Goal: Task Accomplishment & Management: Manage account settings

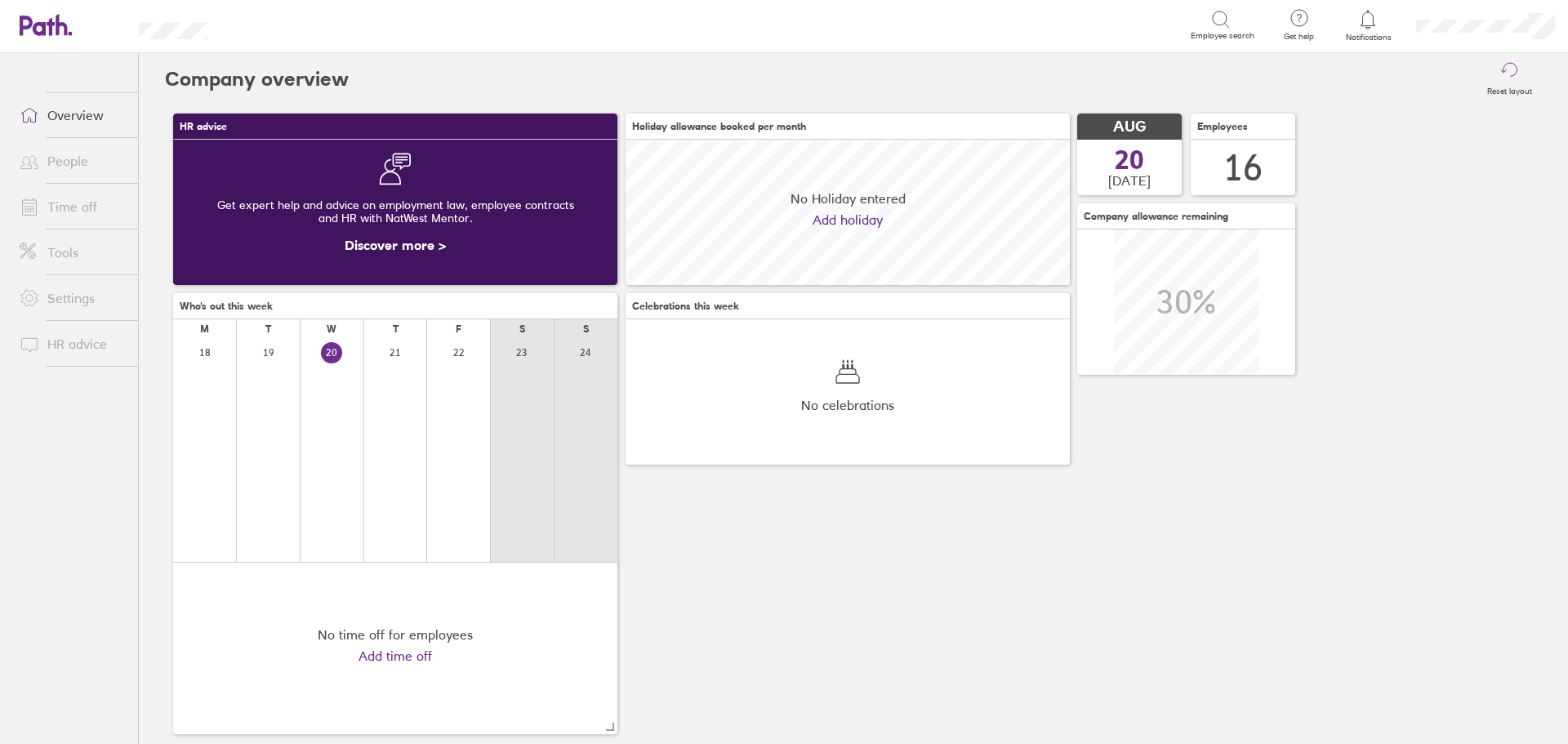
scroll to position [145, 444]
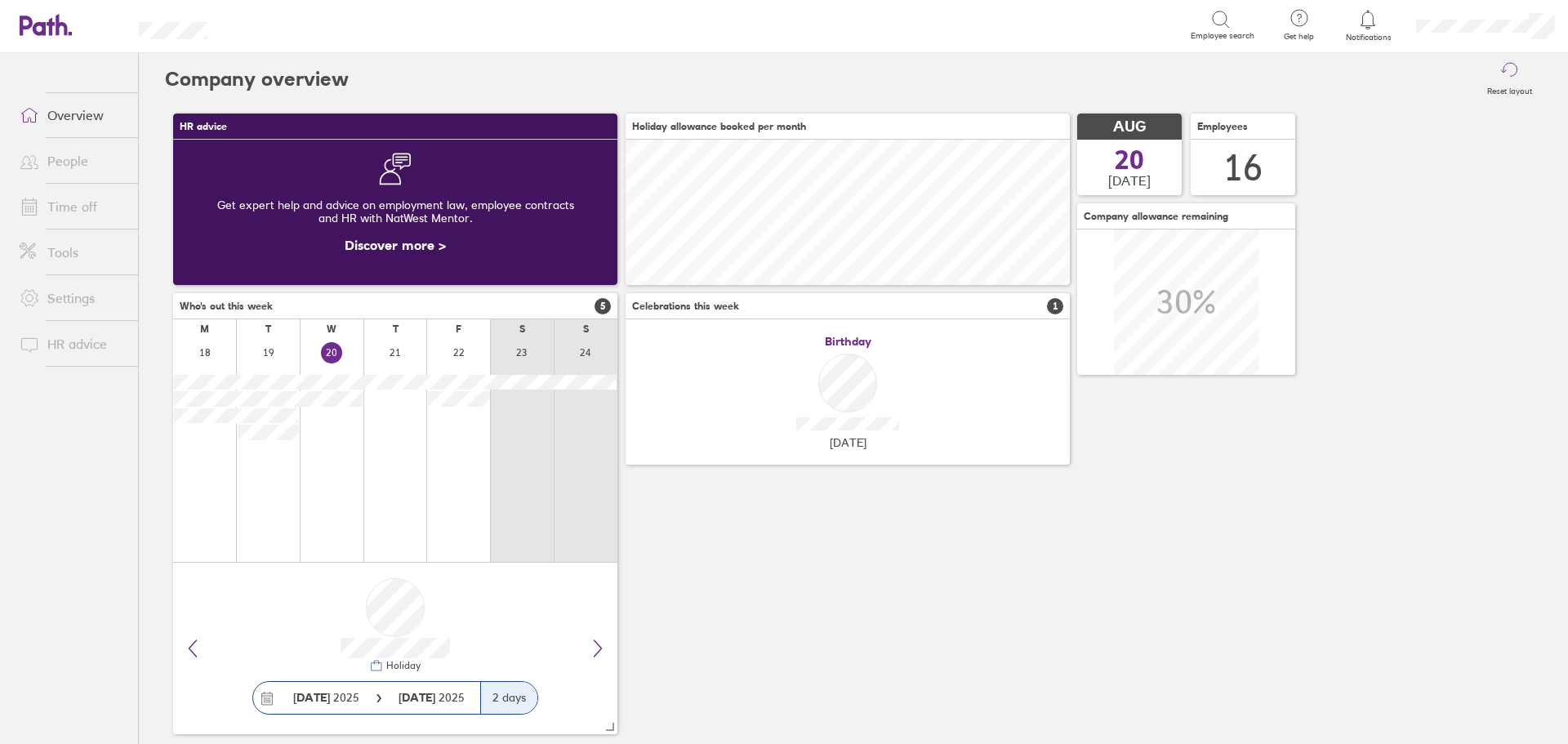
click at [97, 214] on link "Time off" at bounding box center [72, 207] width 132 height 33
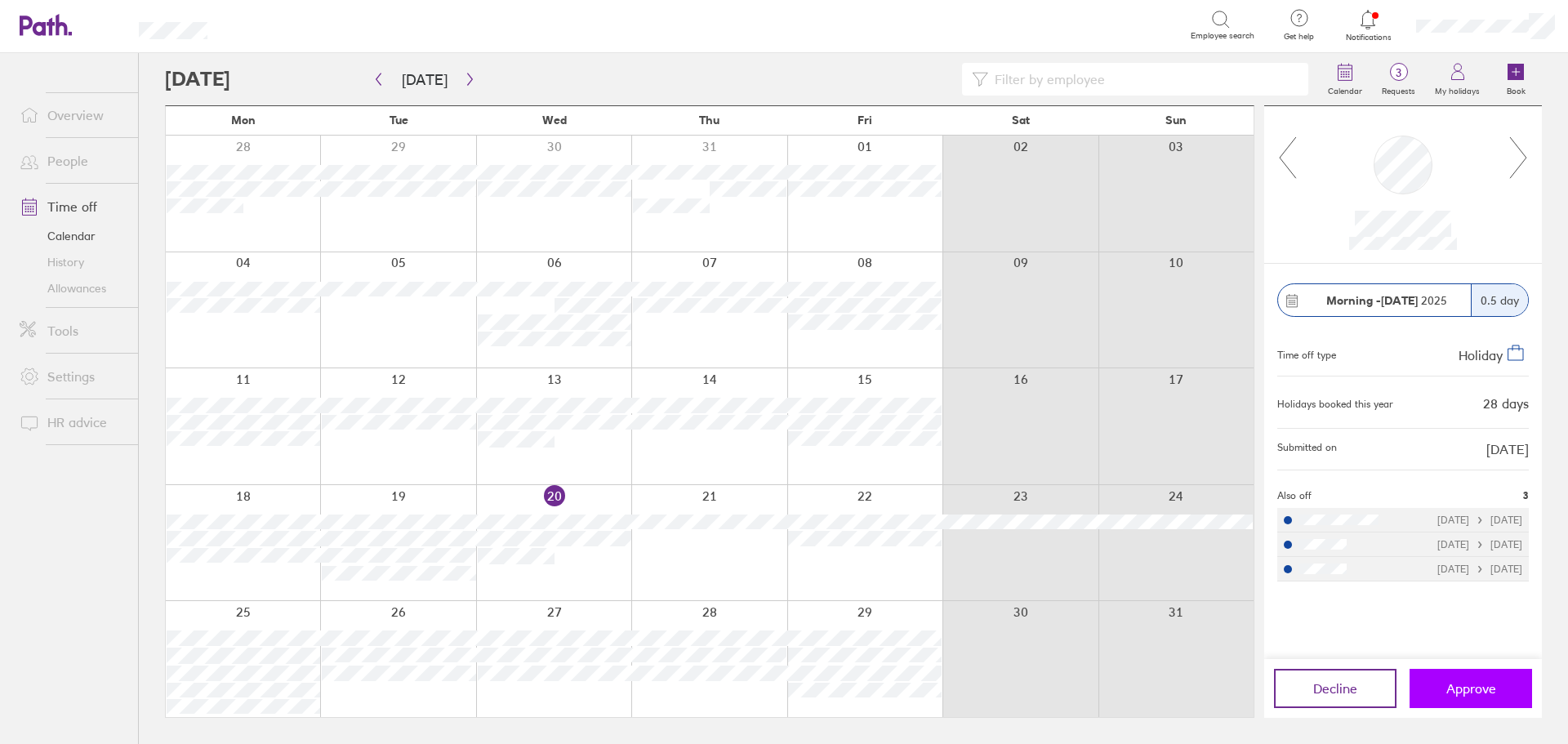
click at [1468, 684] on span "Approve" at bounding box center [1471, 688] width 50 height 14
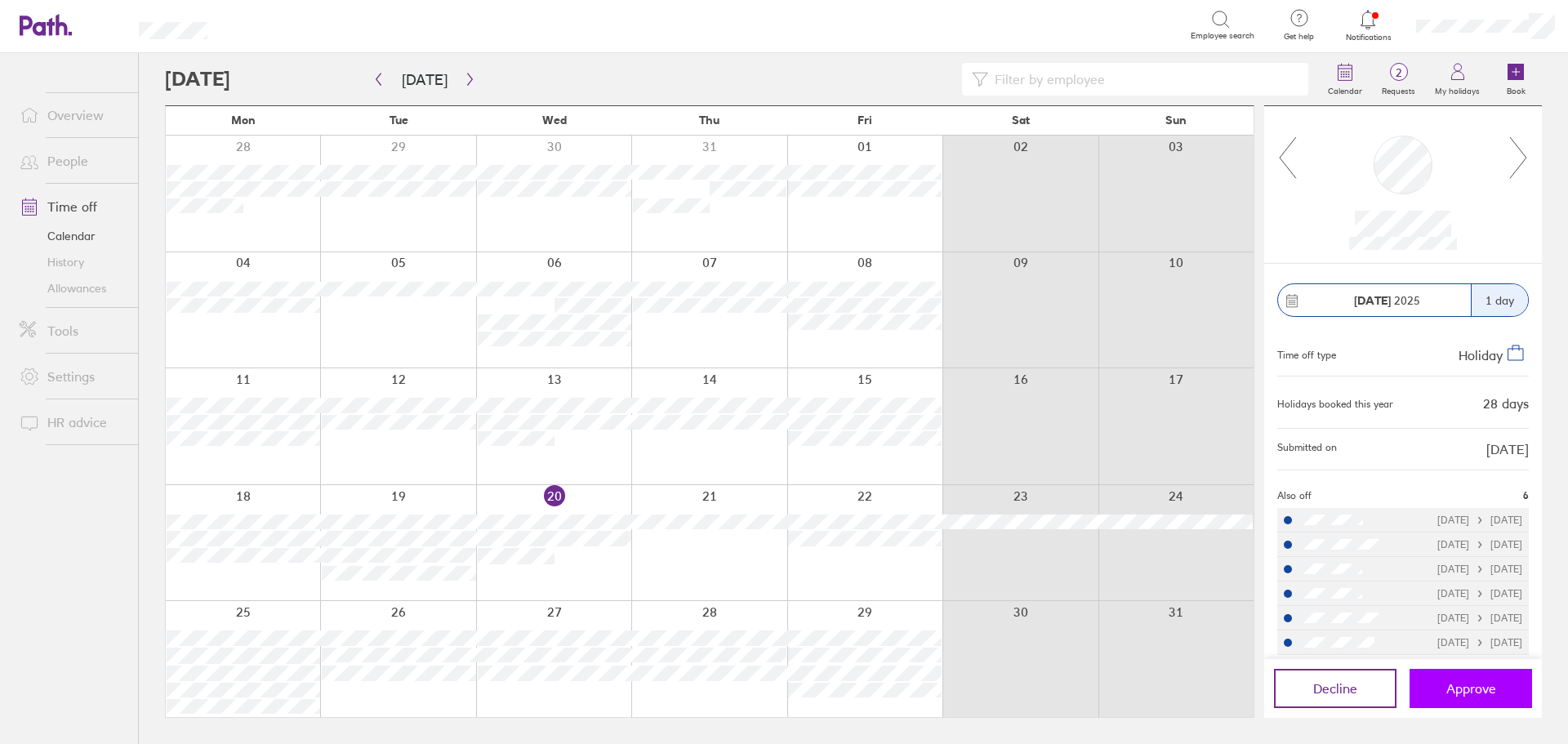
click at [1469, 695] on span "Approve" at bounding box center [1471, 688] width 50 height 14
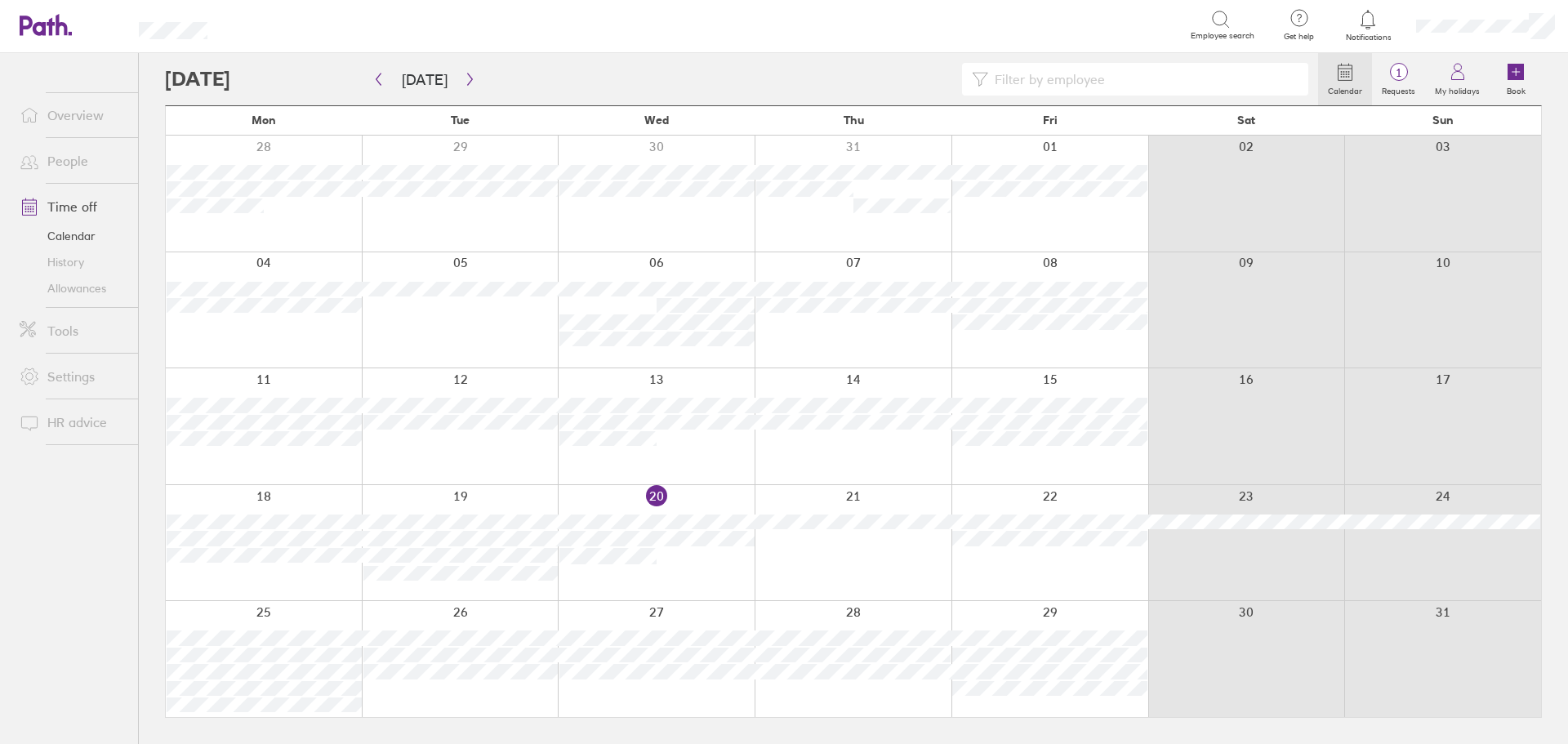
click at [859, 447] on div at bounding box center [852, 426] width 197 height 116
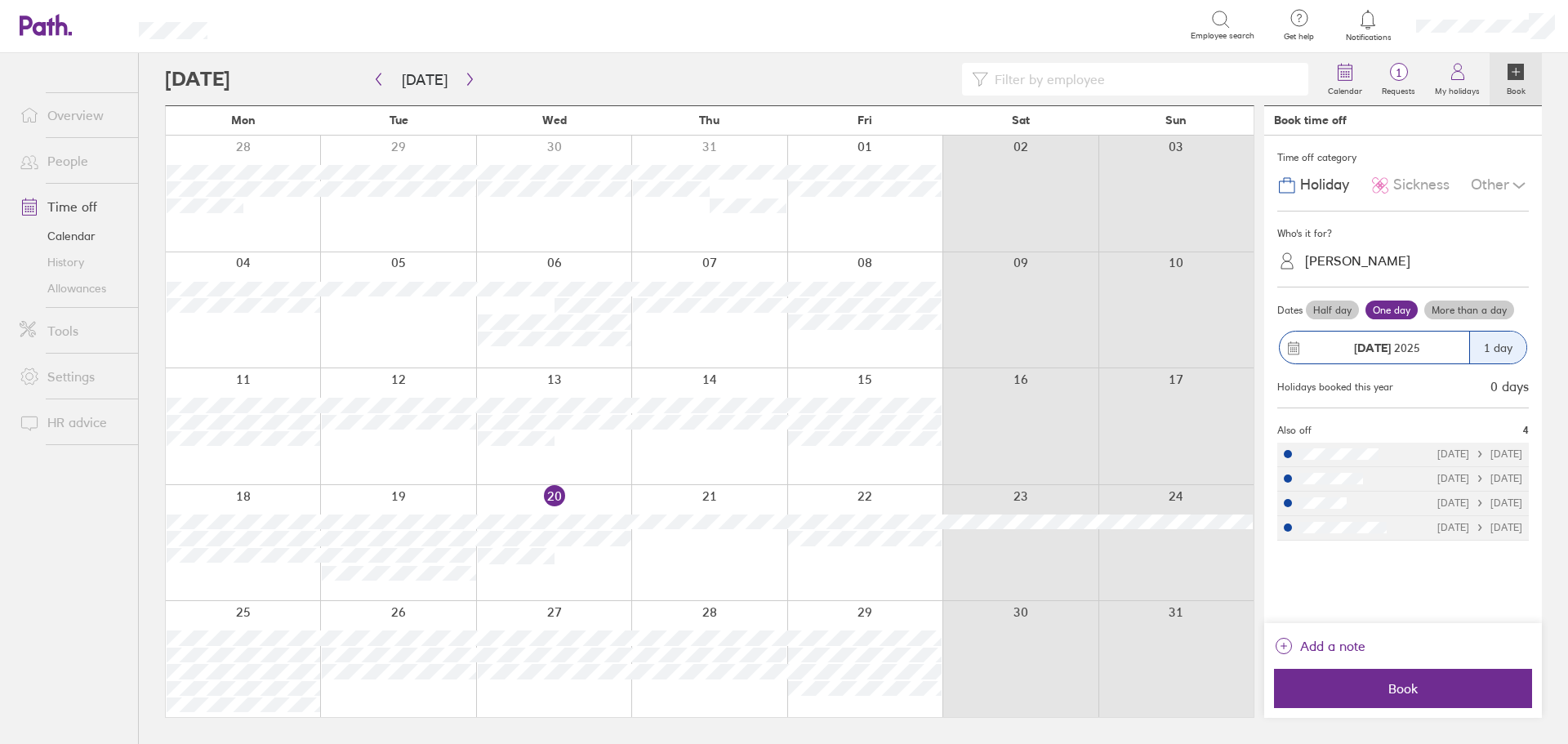
click at [1419, 192] on span "Sickness" at bounding box center [1421, 185] width 57 height 17
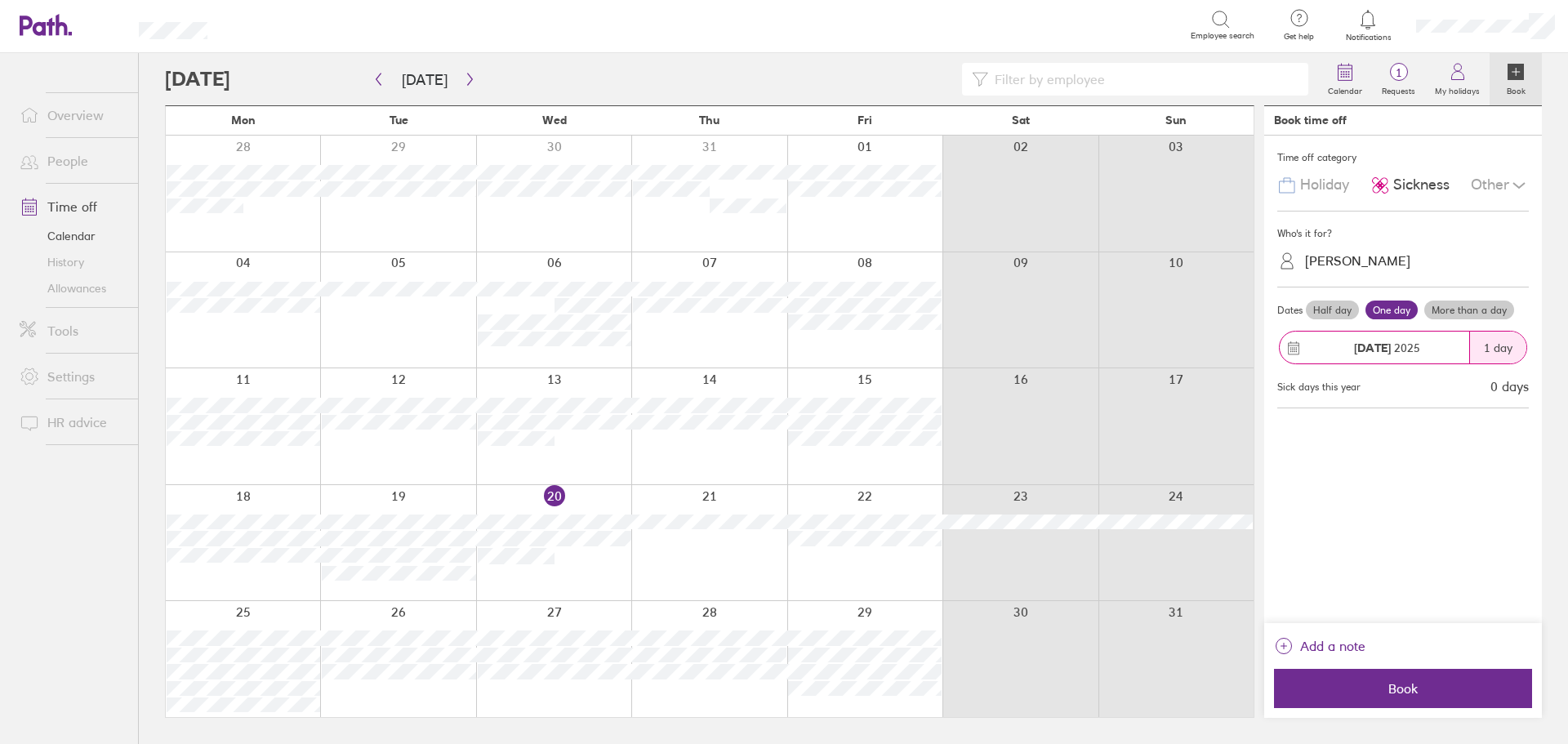
click at [1395, 261] on div "Sayani Sainudeen" at bounding box center [1358, 261] width 106 height 15
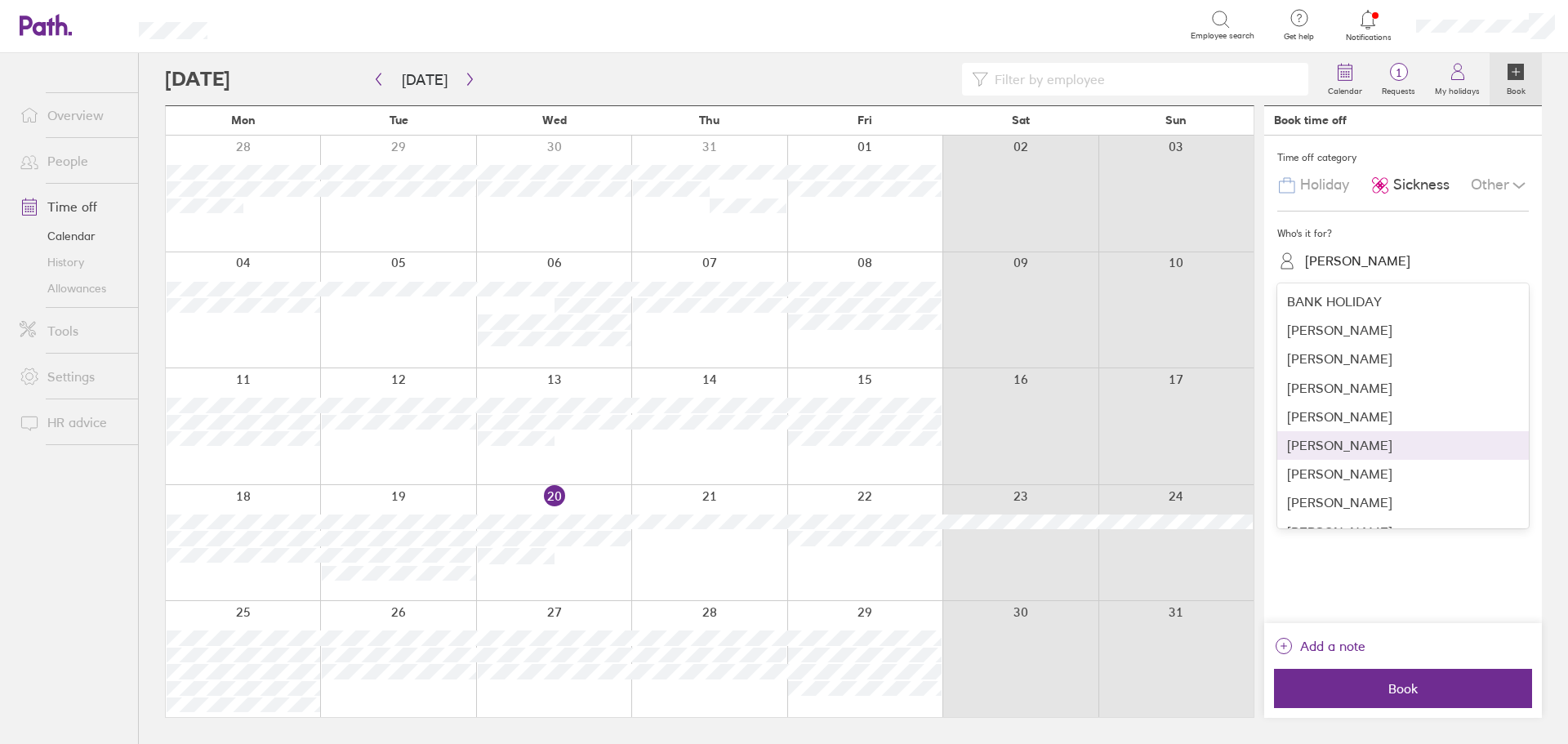
scroll to position [82, 0]
click at [1339, 482] on div "Neelam Ishaq" at bounding box center [1403, 477] width 251 height 29
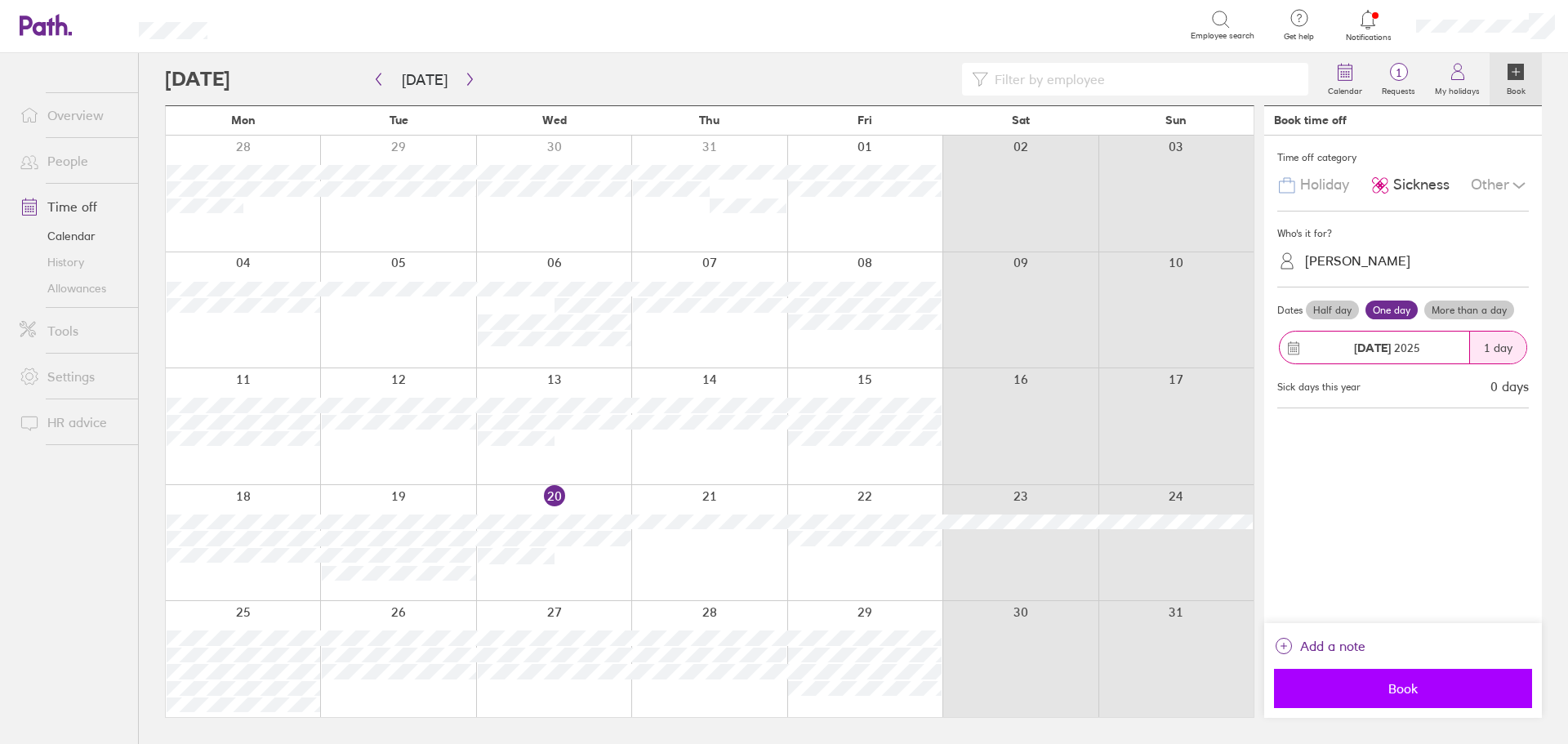
click at [1383, 684] on span "Book" at bounding box center [1403, 688] width 235 height 14
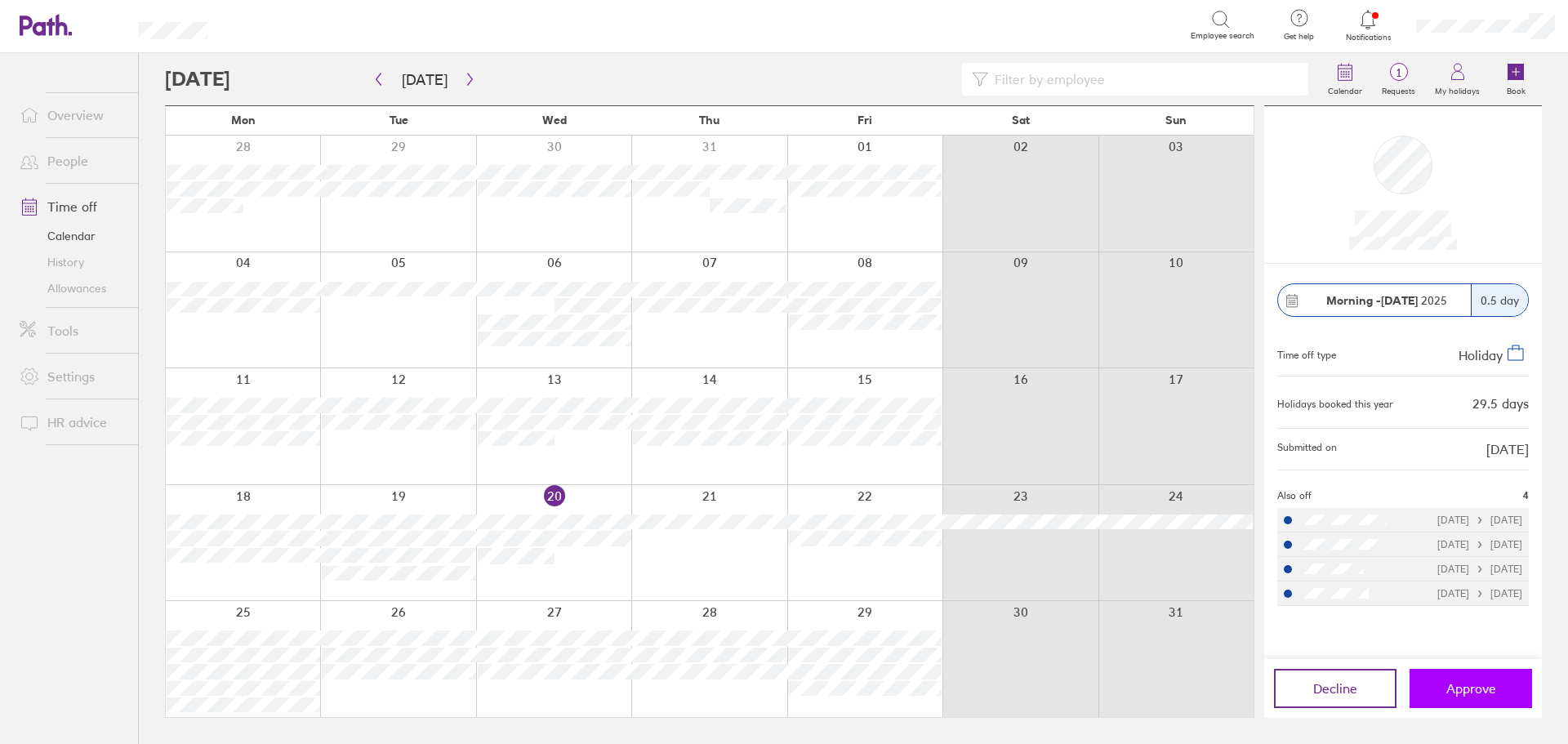
click at [1471, 687] on span "Approve" at bounding box center [1471, 688] width 50 height 14
